Goal: Task Accomplishment & Management: Complete application form

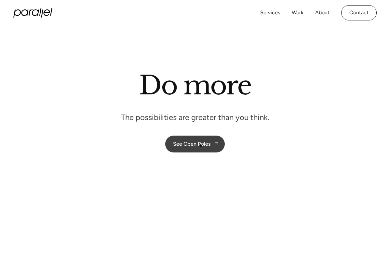
click at [201, 146] on div "See Open Roles" at bounding box center [191, 144] width 37 height 6
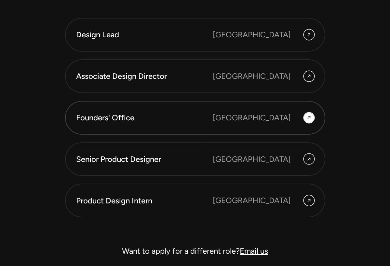
scroll to position [1741, 0]
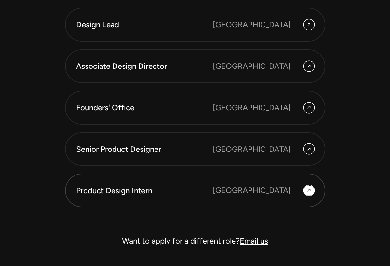
click at [309, 186] on icon at bounding box center [308, 190] width 5 height 9
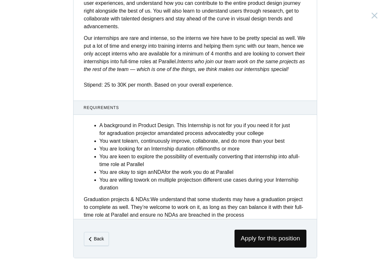
scroll to position [233, 0]
click at [267, 236] on span "Apply for this position" at bounding box center [270, 239] width 72 height 18
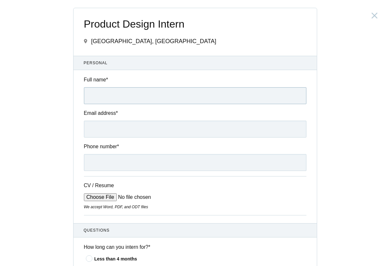
type input "S"
type input "[PERSON_NAME]"
type input "[EMAIL_ADDRESS][DOMAIN_NAME]"
click at [104, 153] on div "Phone number *" at bounding box center [194, 157] width 243 height 28
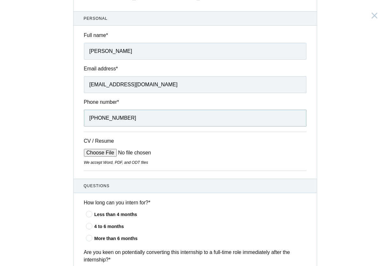
scroll to position [56, 0]
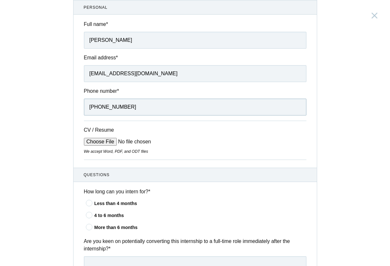
type input "[PHONE_NUMBER]"
click at [102, 142] on input "CV / Resume" at bounding box center [133, 142] width 98 height 8
type input "C:\fakepath\[PERSON_NAME] CV.pdf"
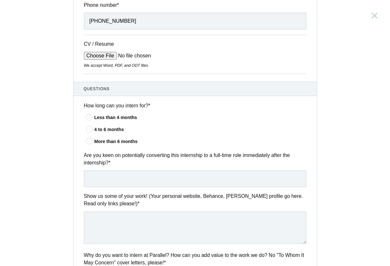
scroll to position [146, 0]
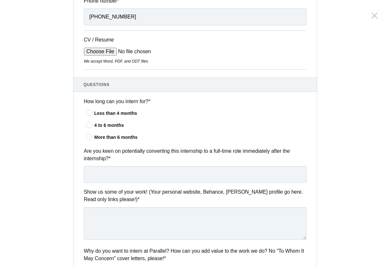
click at [89, 124] on icon at bounding box center [89, 125] width 12 height 4
click at [0, 0] on input"] "4 to 6 months" at bounding box center [0, 0] width 0 height 0
click at [89, 139] on icon at bounding box center [89, 137] width 12 height 4
click at [0, 0] on input"] "More than 6 months" at bounding box center [0, 0] width 0 height 0
click at [89, 127] on icon at bounding box center [89, 125] width 12 height 4
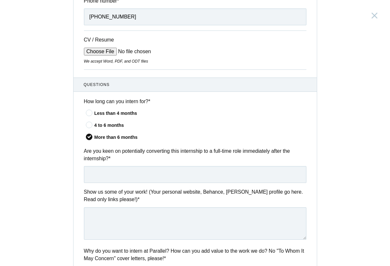
click at [0, 0] on input"] "4 to 6 months" at bounding box center [0, 0] width 0 height 0
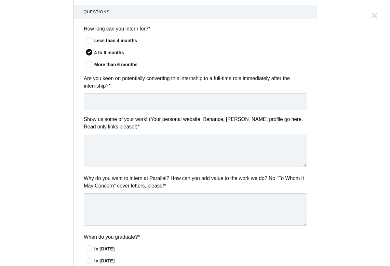
scroll to position [225, 0]
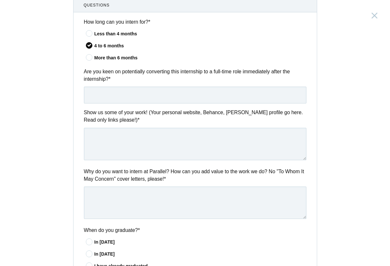
click at [116, 109] on label "Show us some of your work! (Your personal website, Behance, [PERSON_NAME] profi…" at bounding box center [195, 116] width 222 height 15
drag, startPoint x: 111, startPoint y: 79, endPoint x: 72, endPoint y: 68, distance: 40.5
click at [72, 68] on div "Product Design Intern [GEOGRAPHIC_DATA], [GEOGRAPHIC_DATA] Submitting form fail…" at bounding box center [195, 133] width 390 height 266
copy label "Are you keen on potentially converting this internship to a full-time role imme…"
click at [132, 94] on input "text" at bounding box center [195, 95] width 222 height 17
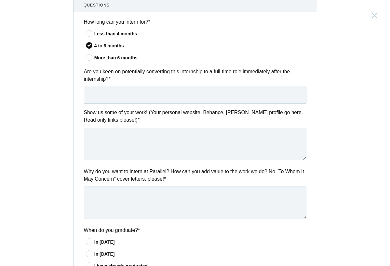
paste input "I’m definitely open to converting this into a full-time role if the opportunity…"
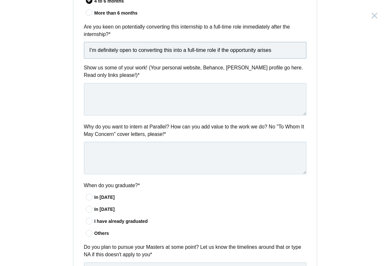
scroll to position [271, 0]
type input "I’m definitely open to converting this into a full-time role if the opportunity…"
click at [107, 96] on textarea at bounding box center [195, 99] width 222 height 32
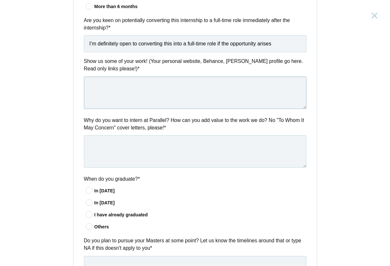
scroll to position [276, 0]
click at [105, 96] on textarea at bounding box center [195, 93] width 222 height 32
paste textarea "[URL][DOMAIN_NAME][PERSON_NAME]"
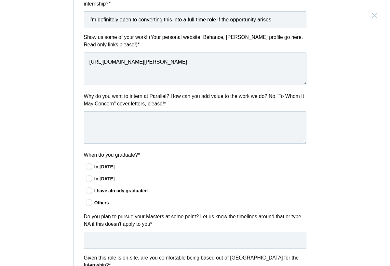
scroll to position [302, 0]
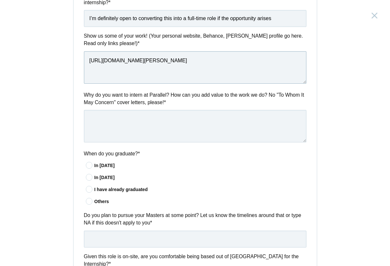
type textarea "[URL][DOMAIN_NAME][PERSON_NAME]"
click at [161, 117] on textarea at bounding box center [195, 126] width 222 height 32
click at [88, 163] on icon at bounding box center [89, 165] width 12 height 4
click at [0, 0] on input"] "In [DATE]" at bounding box center [0, 0] width 0 height 0
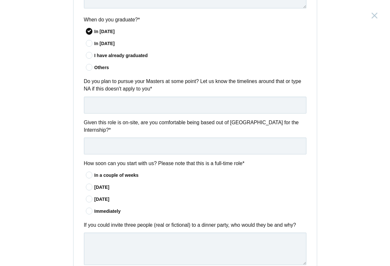
scroll to position [438, 0]
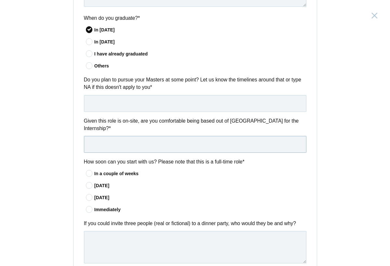
click at [107, 141] on input "text" at bounding box center [195, 144] width 222 height 17
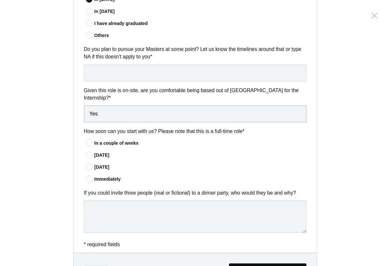
type input "Yes"
click at [89, 153] on icon at bounding box center [89, 155] width 12 height 4
click at [0, 0] on input"] "[DATE]" at bounding box center [0, 0] width 0 height 0
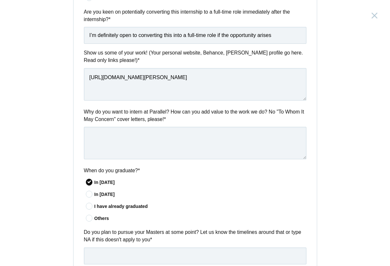
scroll to position [289, 0]
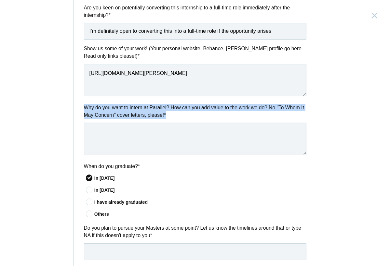
drag, startPoint x: 191, startPoint y: 113, endPoint x: 67, endPoint y: 98, distance: 125.3
click at [67, 98] on div "Product Design Intern [GEOGRAPHIC_DATA], [GEOGRAPHIC_DATA] Submitting form fail…" at bounding box center [195, 133] width 390 height 266
copy label "Why do you want to intern at Parallel? How can you add value to the work we do?…"
click at [125, 136] on textarea at bounding box center [195, 139] width 222 height 32
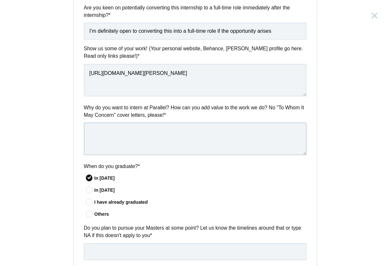
paste textarea "Parallel feels like the kind of place where design isn’t just pretty screens, i…"
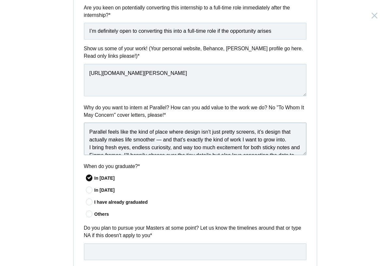
scroll to position [0, 0]
click at [163, 137] on textarea "Parallel feels like the kind of place where design isn’t just pretty screens, i…" at bounding box center [195, 139] width 222 height 32
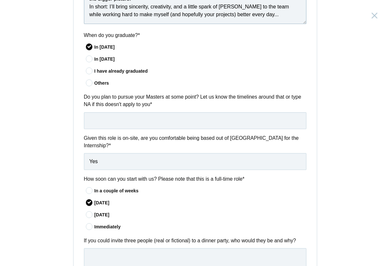
scroll to position [431, 0]
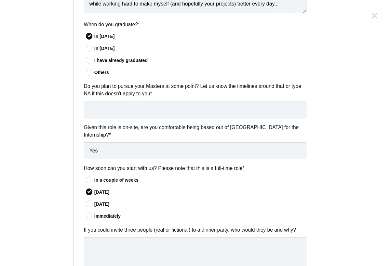
type textarea "Parallel feels like the kind of place where design isn’t just pretty screens, i…"
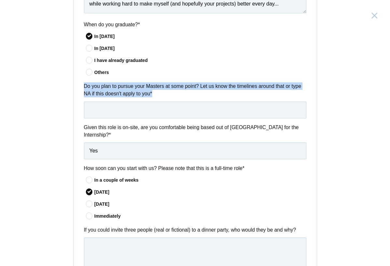
drag, startPoint x: 176, startPoint y: 89, endPoint x: 71, endPoint y: 78, distance: 105.2
click at [71, 78] on div "Product Design Intern [GEOGRAPHIC_DATA], [GEOGRAPHIC_DATA] Submitting form fail…" at bounding box center [195, 133] width 390 height 266
copy label "Do you plan to pursue your Masters at some point? Let us know the timelines aro…"
click at [116, 106] on input "text" at bounding box center [195, 110] width 222 height 17
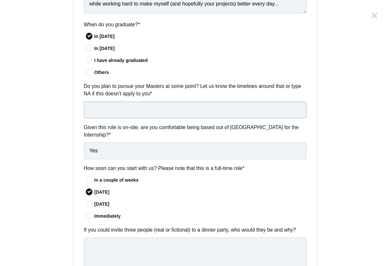
paste input "I don’t have any plans to pursue a Master’s right now — my focus is on gaining …"
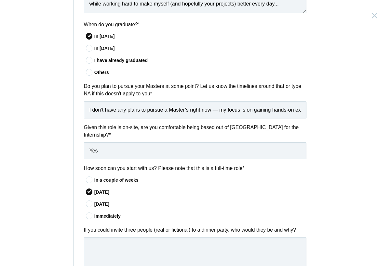
click at [160, 108] on input "I don’t have any plans to pursue a Master’s right now — my focus is on gaining …" at bounding box center [195, 110] width 222 height 17
click at [188, 106] on input "I don’t have any plans to pursue a Master’s right now my focus is on gaining ha…" at bounding box center [195, 110] width 222 height 17
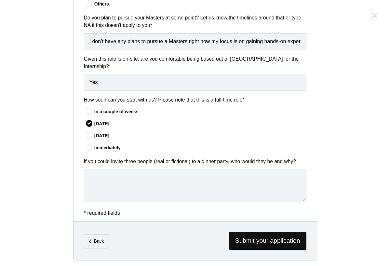
scroll to position [498, 0]
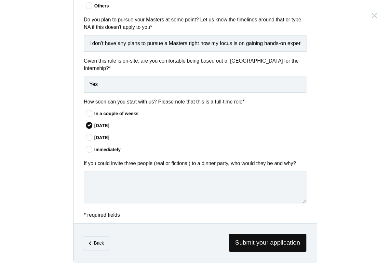
type input "I don’t have any plans to pursue a Masters right now my focus is on gaining han…"
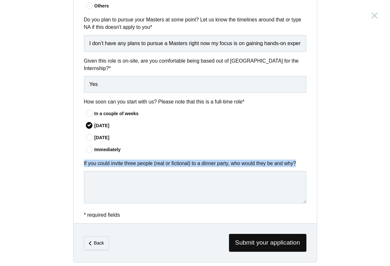
drag, startPoint x: 84, startPoint y: 160, endPoint x: 293, endPoint y: 164, distance: 209.6
click at [293, 164] on label "If you could invite three people (real or fictional) to a dinner party, who wou…" at bounding box center [195, 163] width 222 height 7
copy label "If you could invite three people (real or fictional) to a dinner party, who wou…"
click at [84, 160] on label "If you could invite three people (real or fictional) to a dinner party, who wou…" at bounding box center [195, 163] width 222 height 7
drag, startPoint x: 84, startPoint y: 159, endPoint x: 310, endPoint y: 160, distance: 226.1
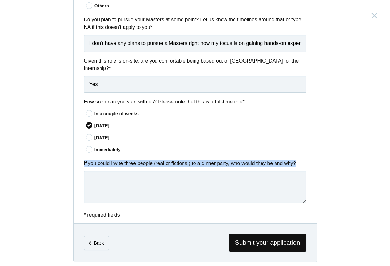
click at [310, 160] on div "If you could invite three people (real or fictional) to a dinner party, who wou…" at bounding box center [194, 183] width 243 height 46
copy label "If you could invite three people (real or fictional) to a dinner party, who wou…"
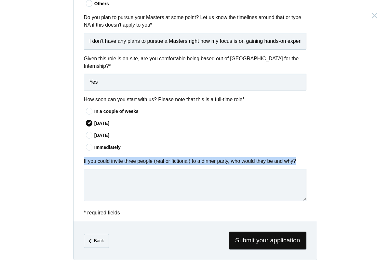
scroll to position [500, 0]
click at [40, 154] on div "Product Design Intern [GEOGRAPHIC_DATA], [GEOGRAPHIC_DATA] Submitting form fail…" at bounding box center [195, 133] width 390 height 266
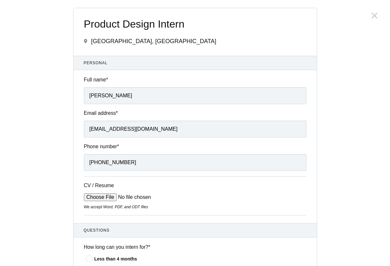
scroll to position [0, 0]
click at [141, 89] on input "[PERSON_NAME]" at bounding box center [195, 95] width 222 height 17
click at [141, 101] on input "[PERSON_NAME]" at bounding box center [195, 95] width 222 height 17
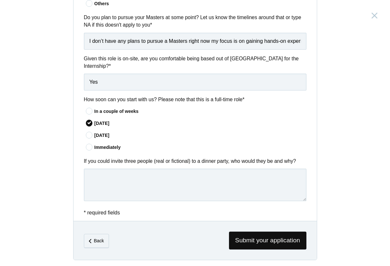
scroll to position [500, 0]
click at [92, 171] on textarea at bounding box center [195, 185] width 222 height 32
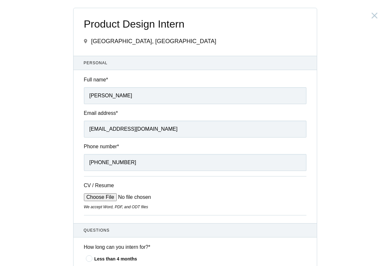
scroll to position [0, 0]
